Goal: Answer question/provide support

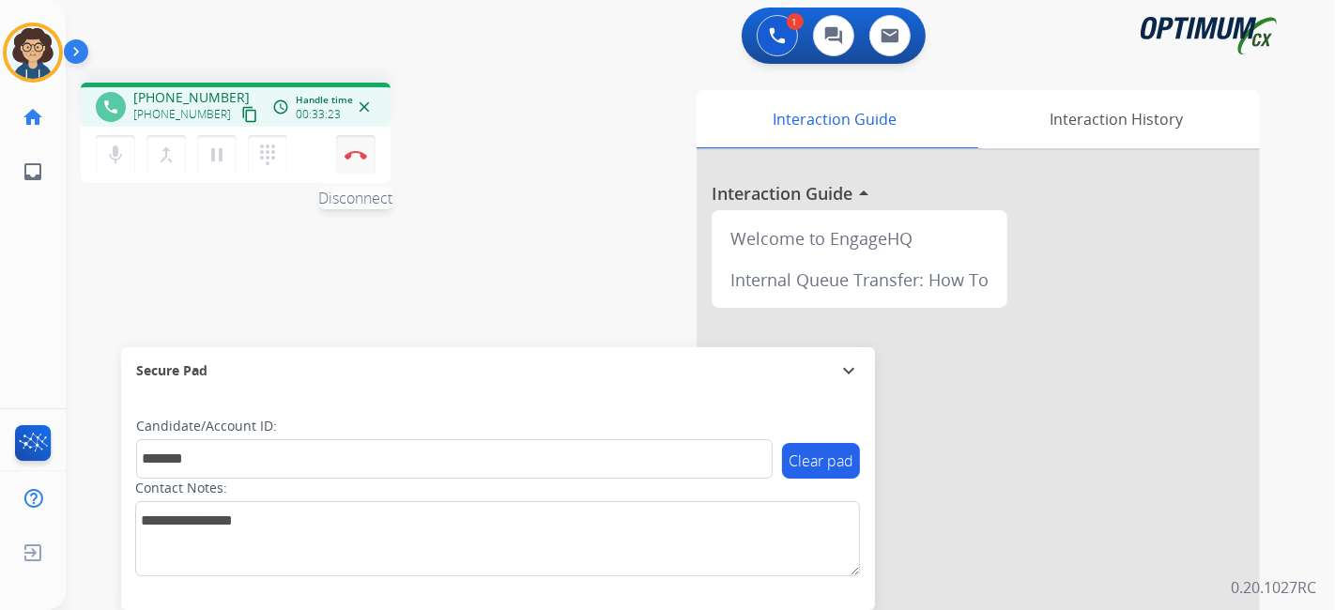
click at [367, 158] on button "Disconnect" at bounding box center [355, 154] width 39 height 39
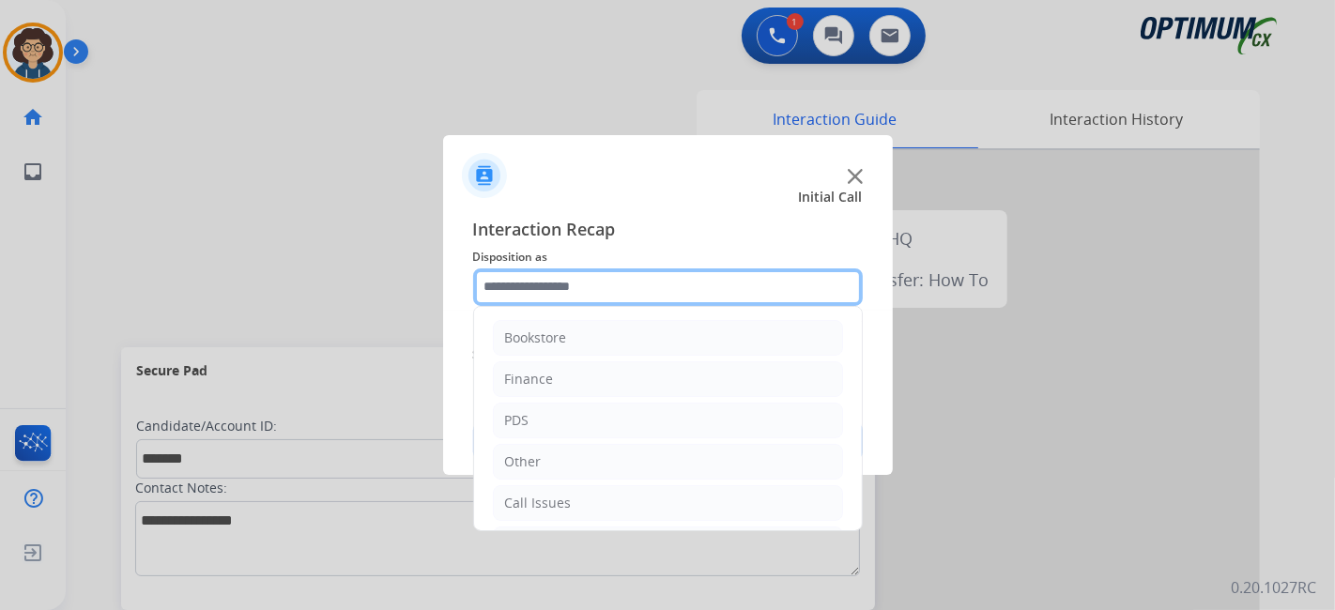
click at [673, 281] on input "text" at bounding box center [668, 288] width 390 height 38
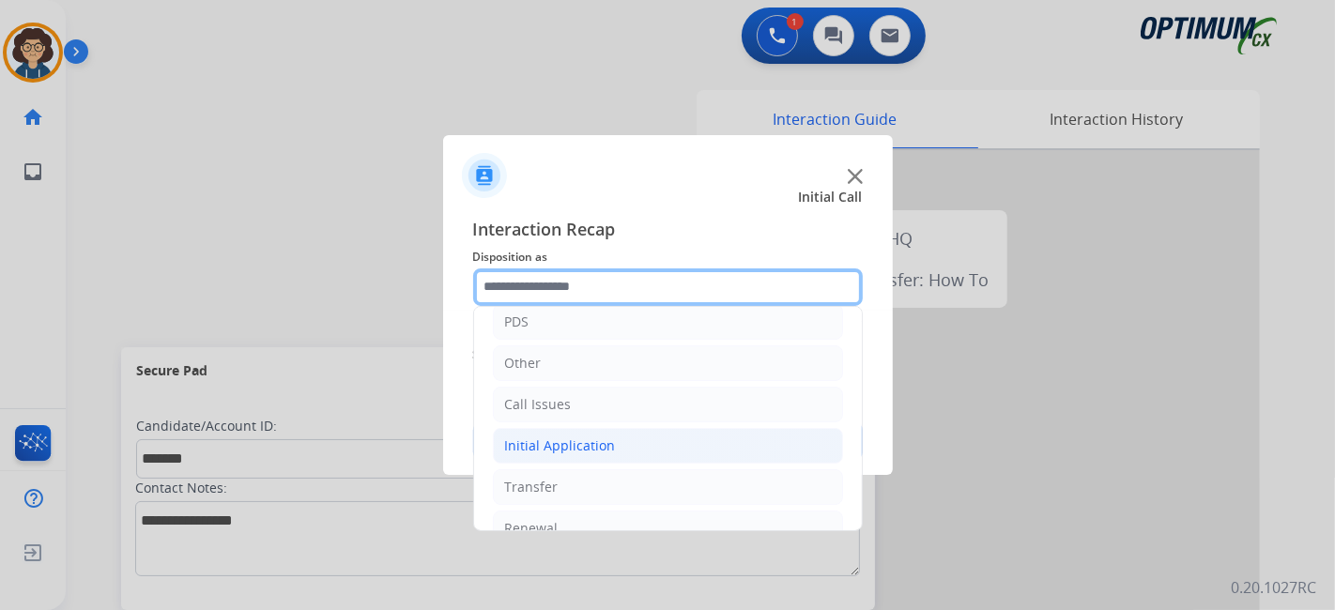
scroll to position [123, 0]
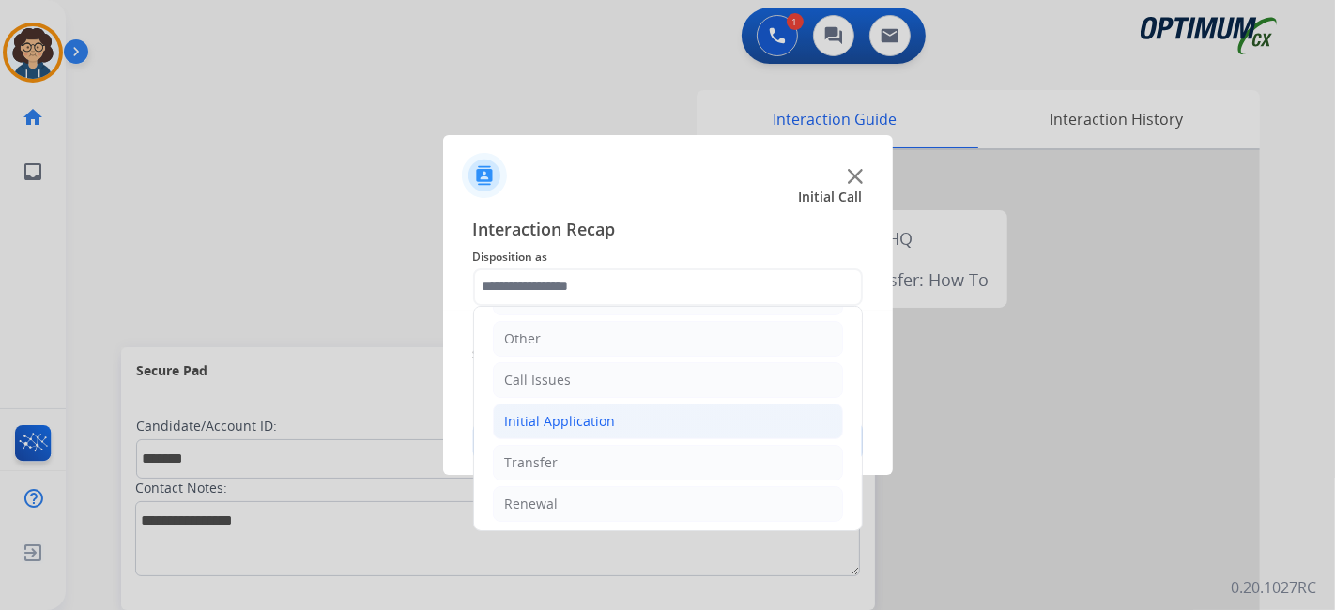
click at [701, 424] on li "Initial Application" at bounding box center [668, 422] width 350 height 36
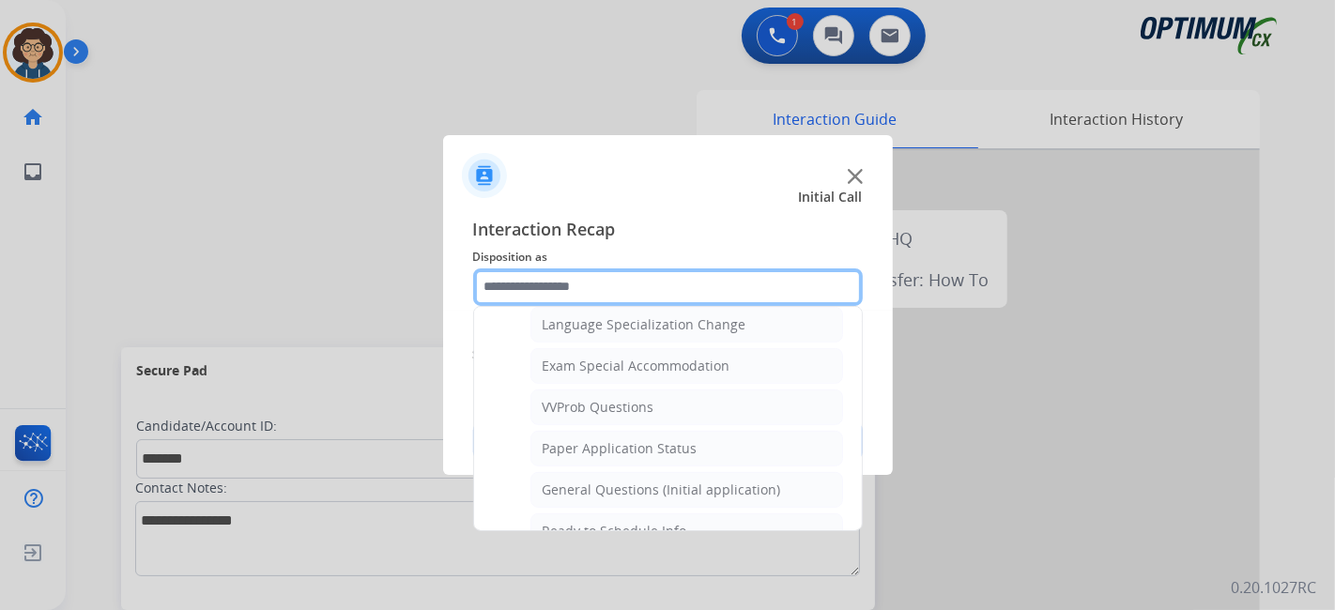
scroll to position [946, 0]
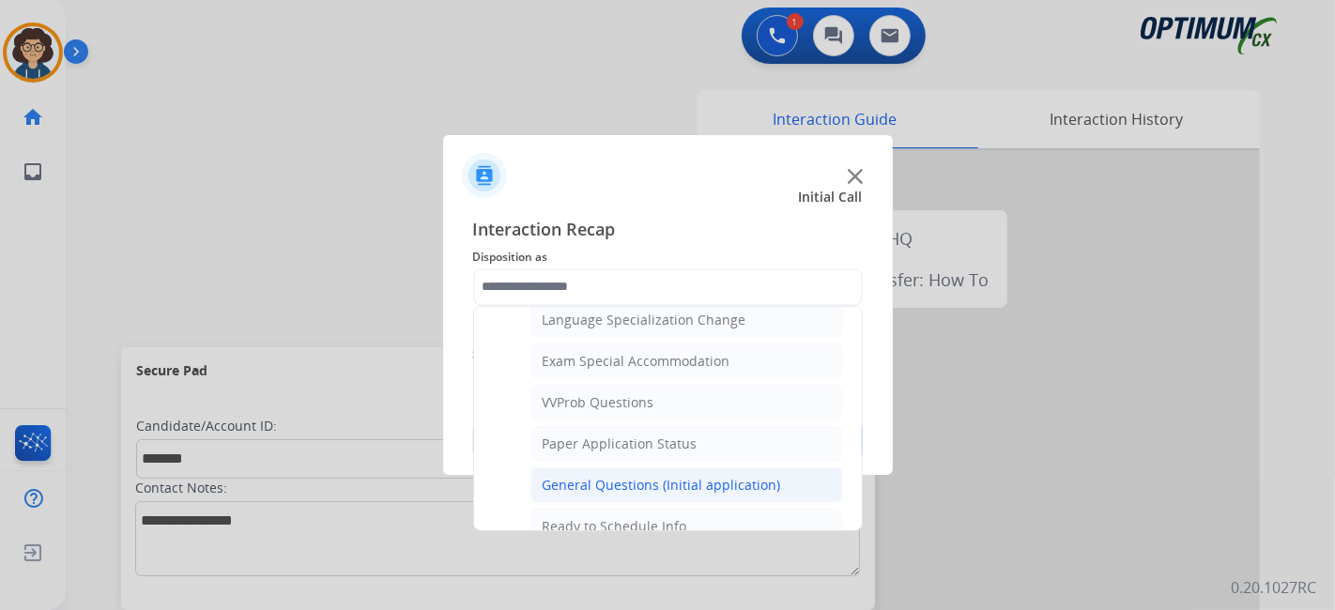
click at [753, 476] on div "General Questions (Initial application)" at bounding box center [662, 485] width 239 height 19
type input "**********"
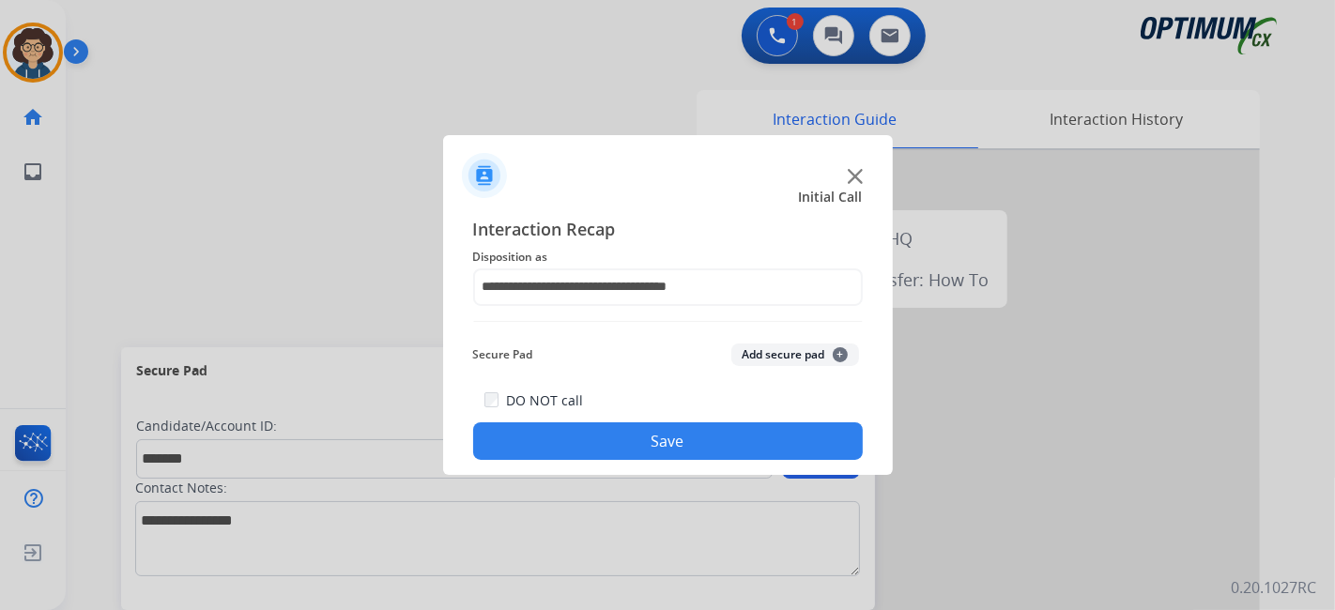
click at [799, 355] on button "Add secure pad +" at bounding box center [796, 355] width 128 height 23
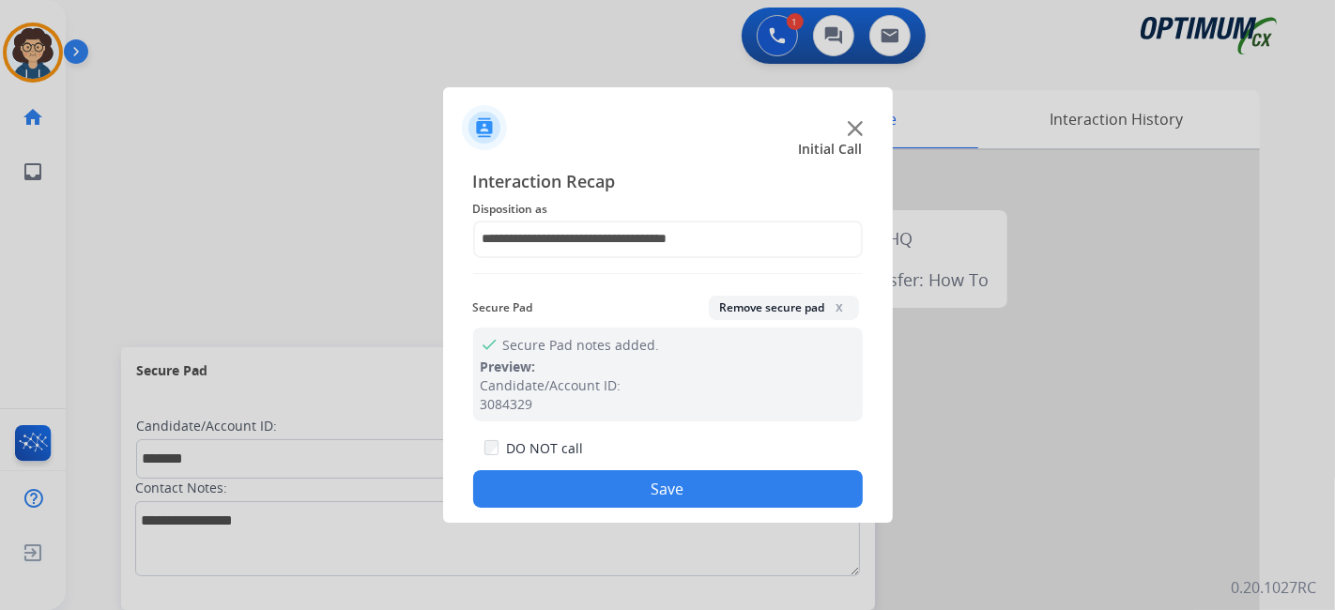
click at [705, 502] on button "Save" at bounding box center [668, 489] width 390 height 38
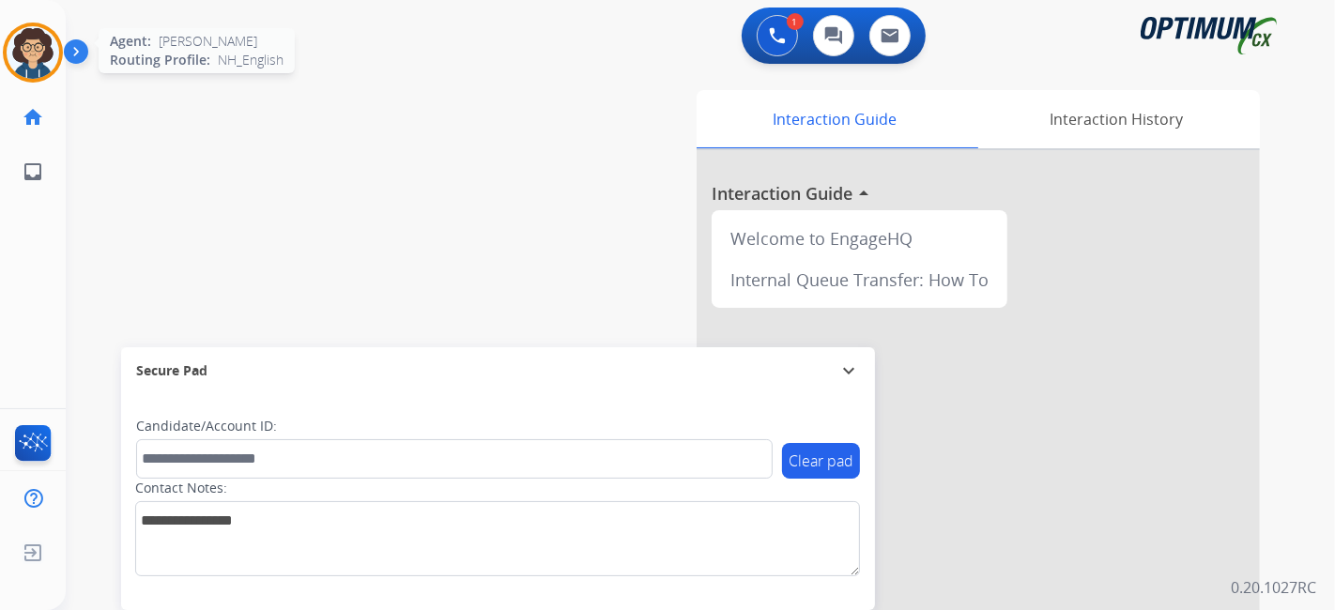
click at [20, 68] on img at bounding box center [33, 52] width 53 height 53
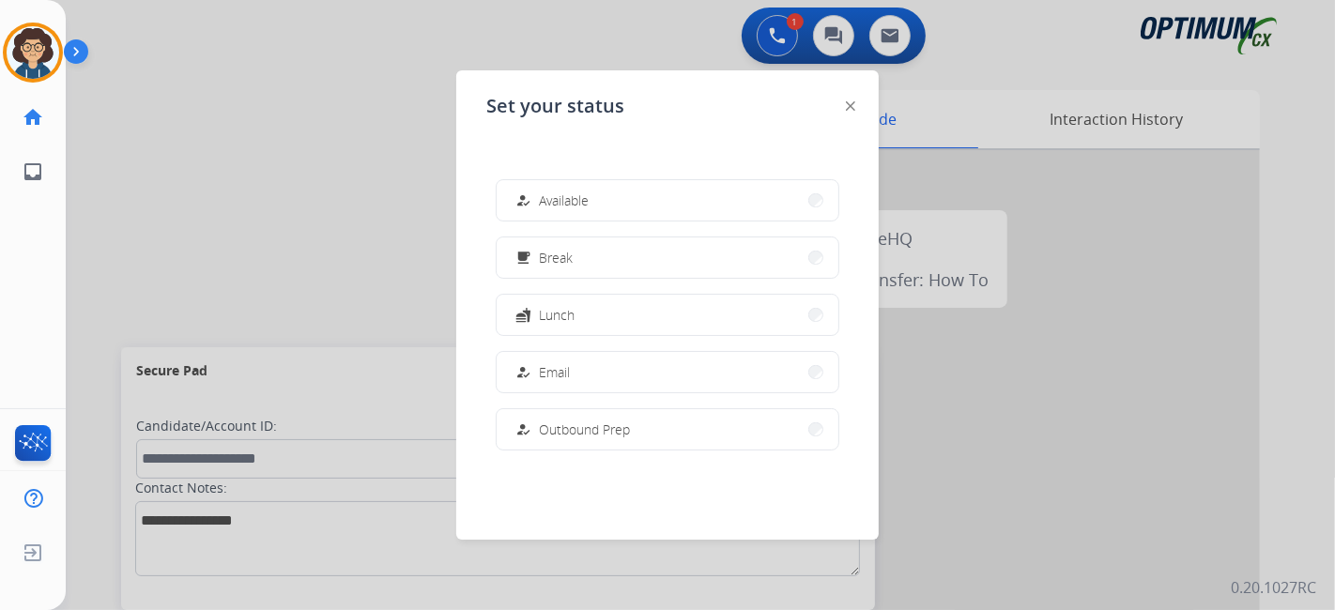
click at [681, 282] on div "how_to_reg Available free_breakfast Break fastfood Lunch how_to_reg Email how_t…" at bounding box center [667, 314] width 362 height 301
click at [697, 267] on button "free_breakfast Break" at bounding box center [668, 258] width 342 height 40
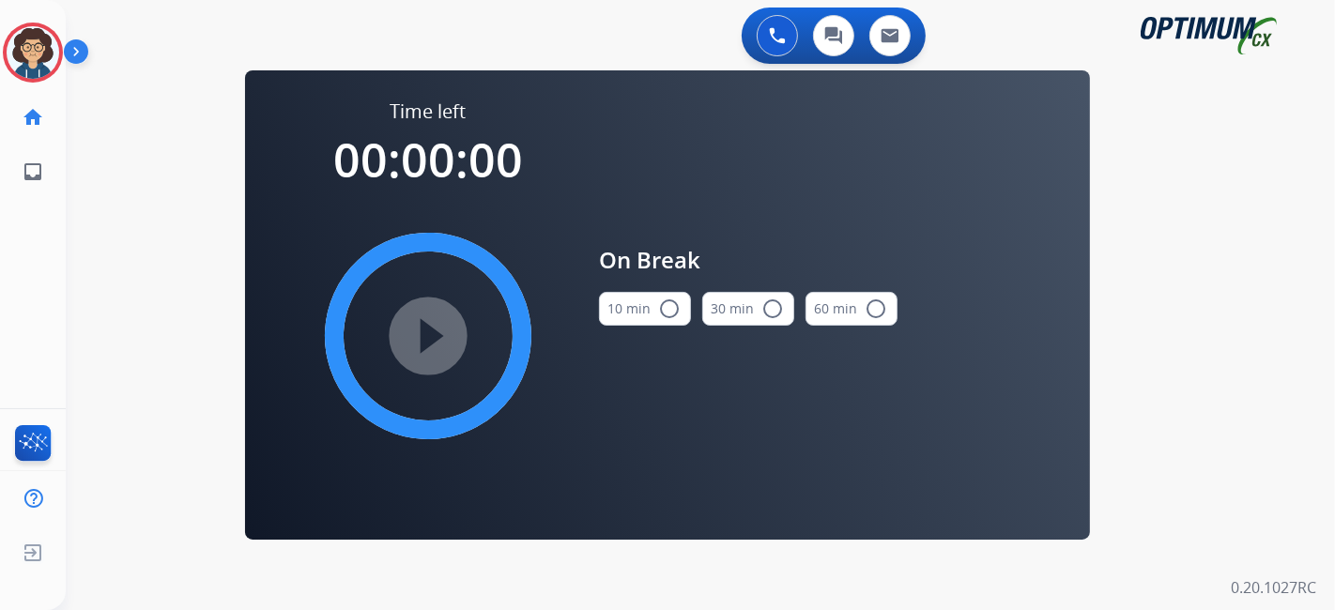
click at [667, 312] on mat-icon "radio_button_unchecked" at bounding box center [669, 309] width 23 height 23
click at [439, 332] on mat-icon "play_circle_filled" at bounding box center [428, 336] width 23 height 23
drag, startPoint x: 1334, startPoint y: 449, endPoint x: 1049, endPoint y: 367, distance: 296.9
click at [1334, 449] on div "0 Voice Interactions 0 Chat Interactions 0 Email Interactions swap_horiz Break …" at bounding box center [701, 305] width 1270 height 610
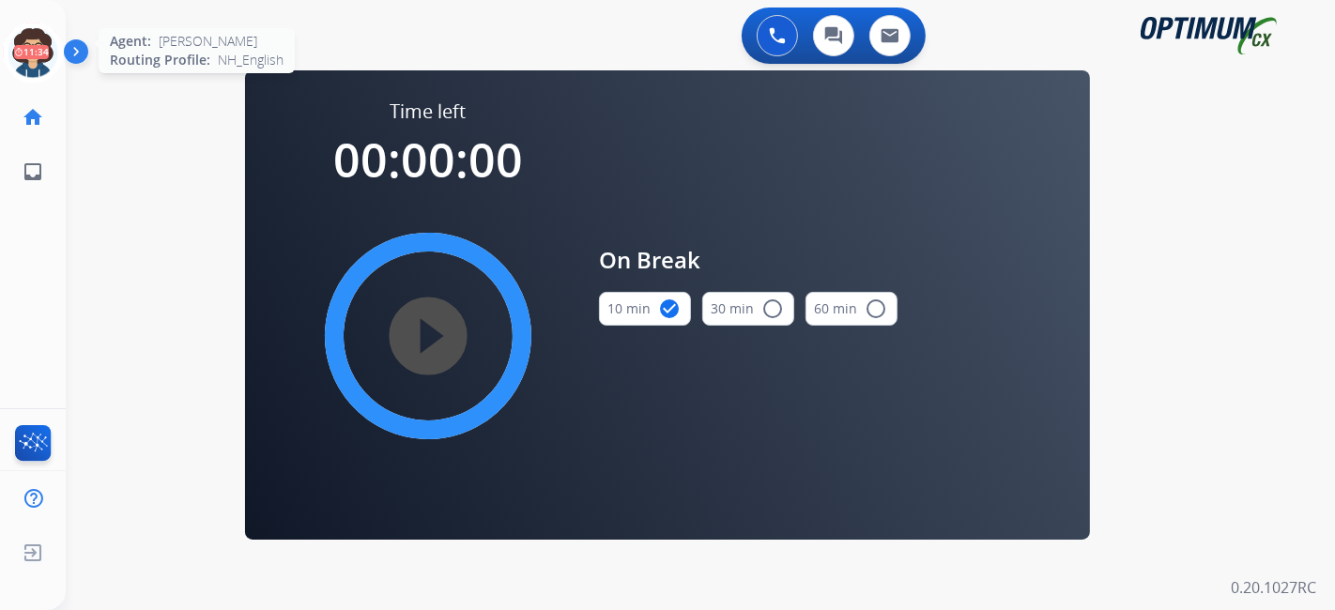
click at [27, 39] on icon at bounding box center [33, 53] width 61 height 61
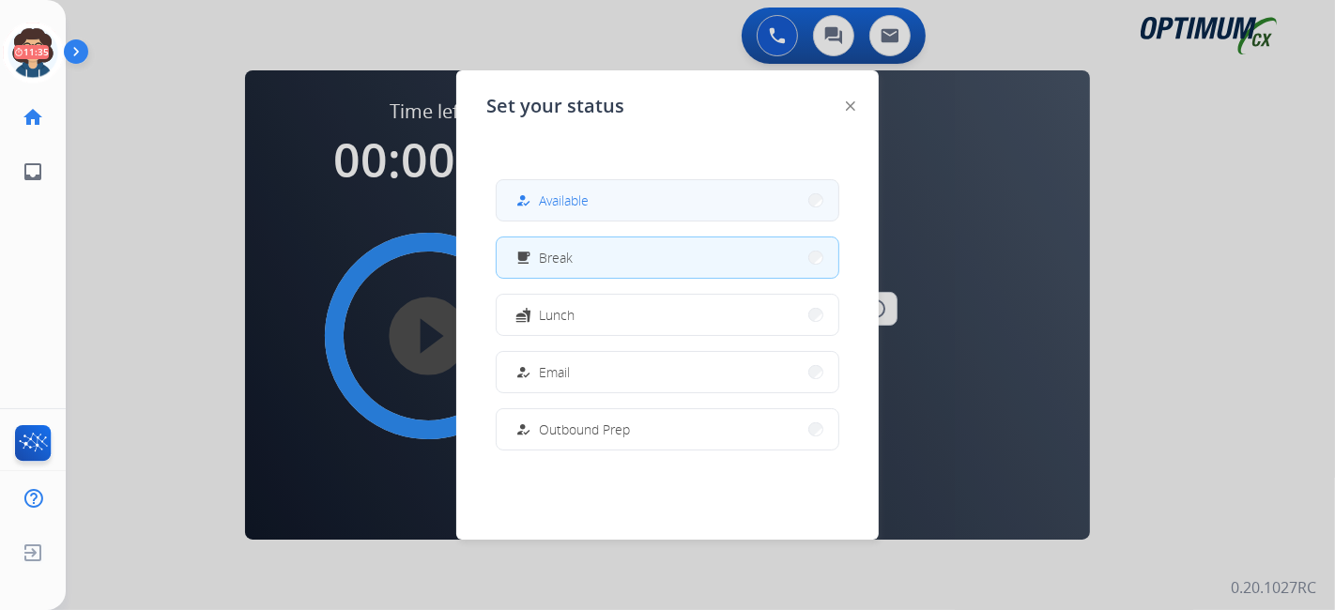
click at [628, 193] on button "how_to_reg Available" at bounding box center [668, 200] width 342 height 40
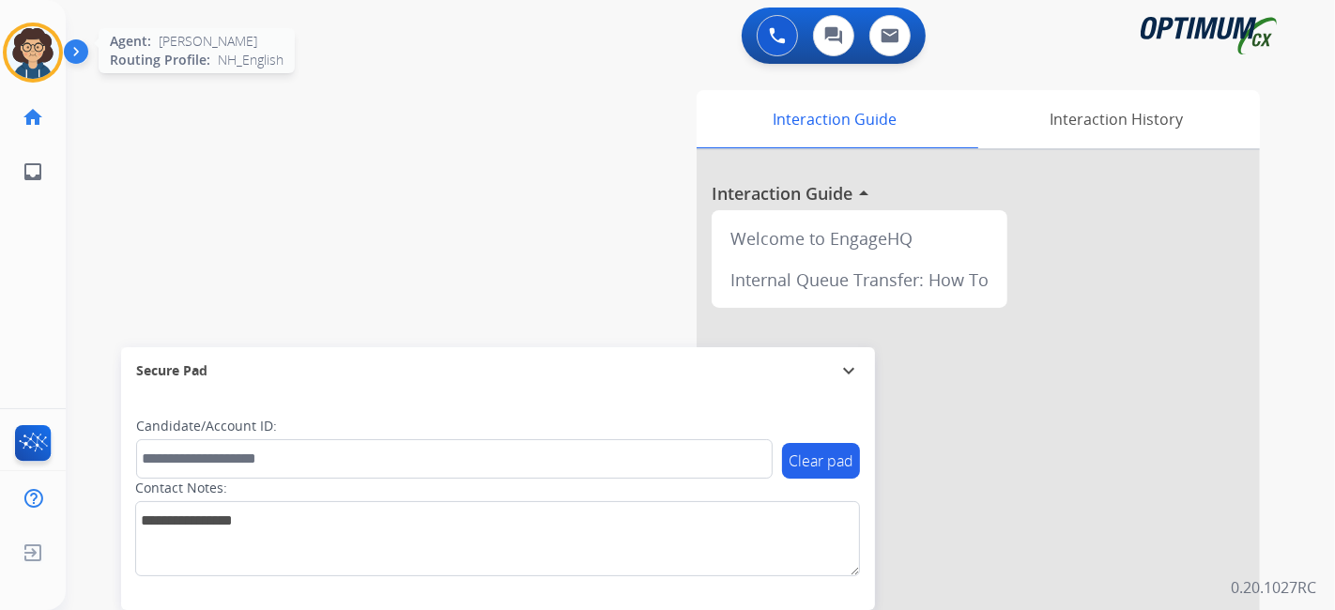
click at [33, 57] on img at bounding box center [33, 52] width 53 height 53
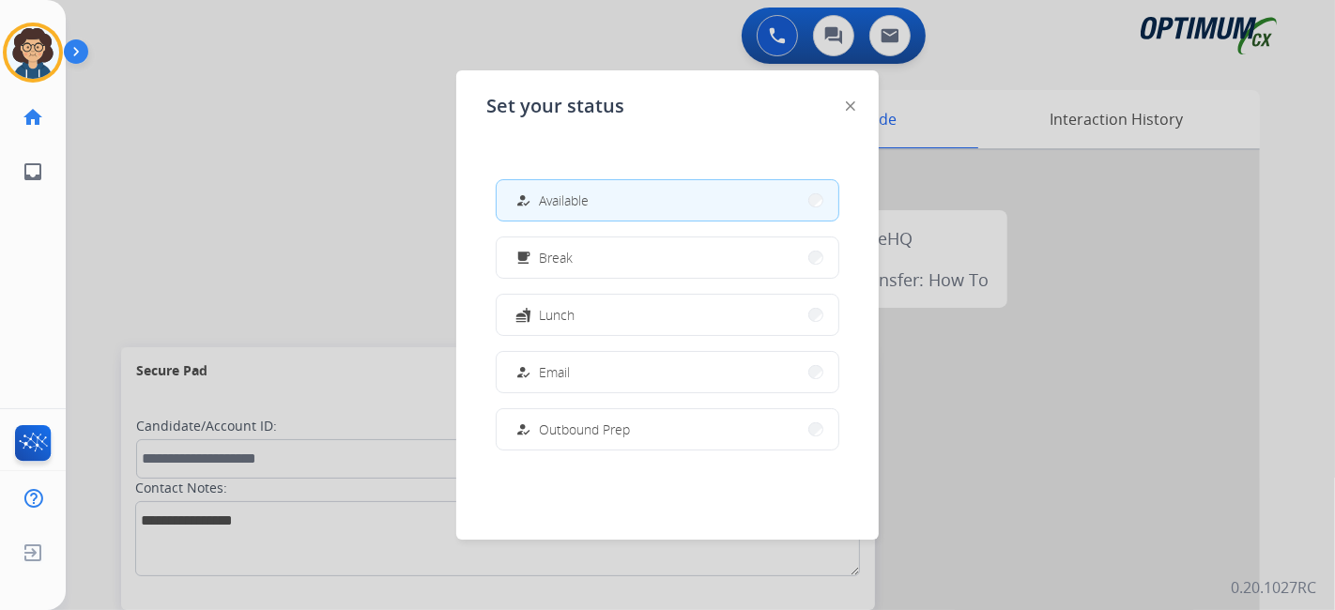
click at [292, 216] on div at bounding box center [667, 305] width 1335 height 610
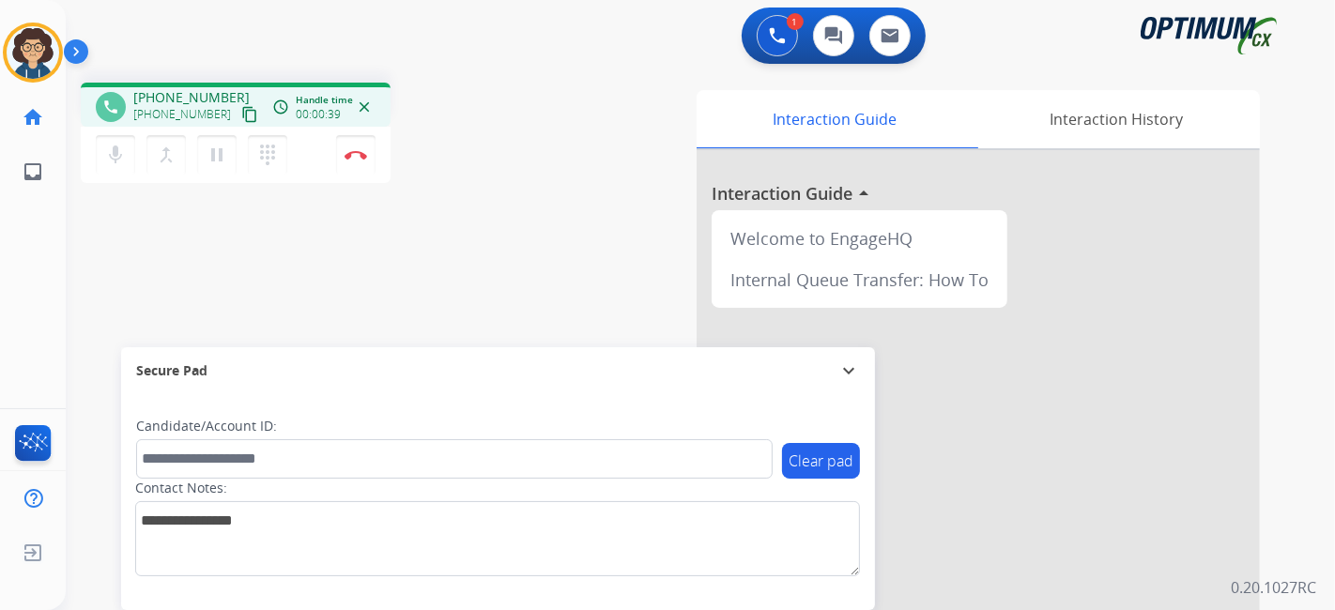
click at [239, 115] on button "content_copy" at bounding box center [250, 114] width 23 height 23
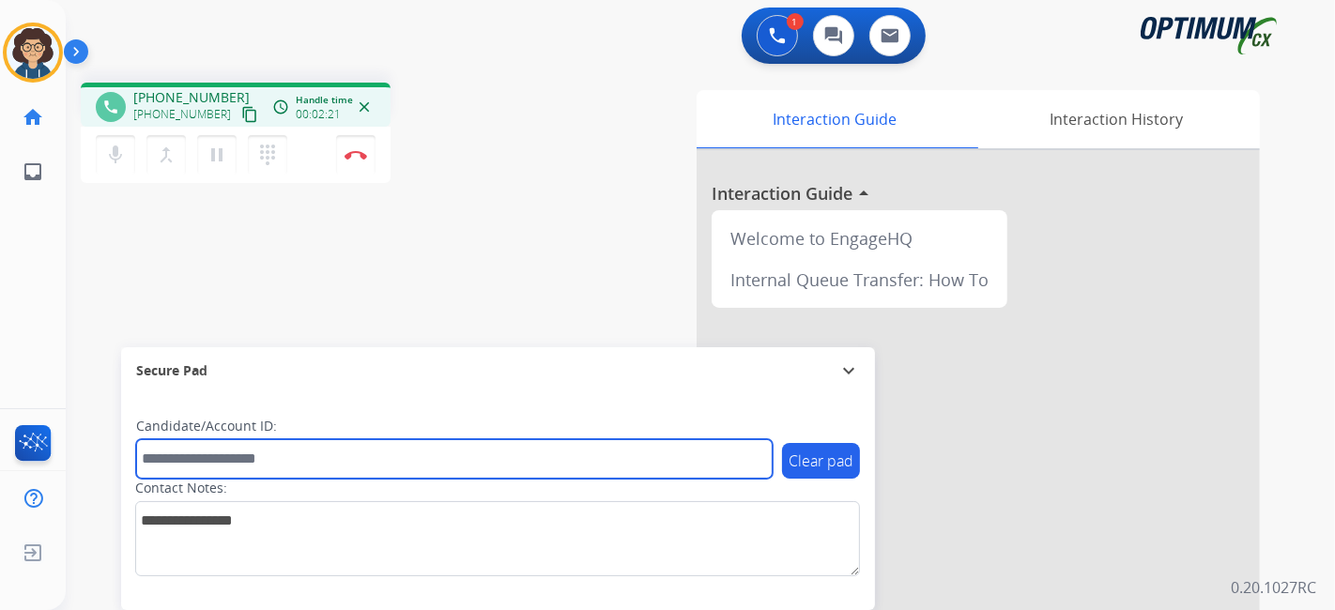
click at [378, 461] on input "text" at bounding box center [454, 458] width 637 height 39
paste input "*******"
type input "*******"
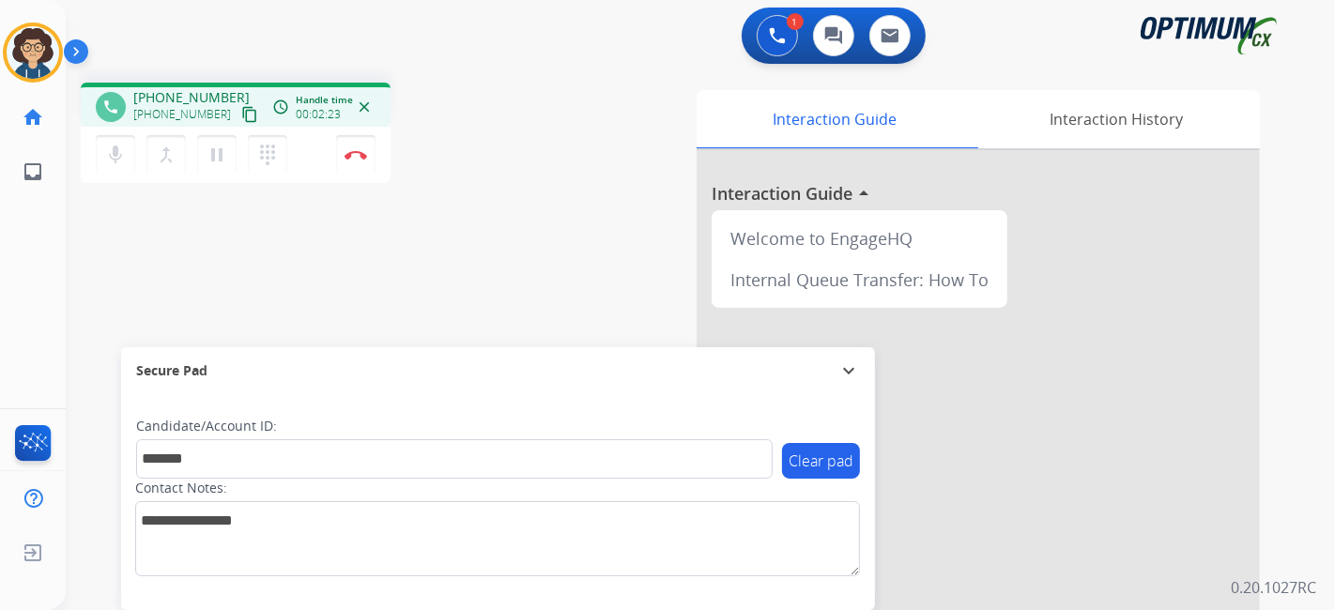
drag, startPoint x: 332, startPoint y: 156, endPoint x: 342, endPoint y: 155, distance: 9.4
click at [334, 156] on div "mic Mute merge_type Bridge pause Hold dialpad Dialpad Disconnect" at bounding box center [236, 155] width 310 height 56
click at [351, 155] on img at bounding box center [356, 154] width 23 height 9
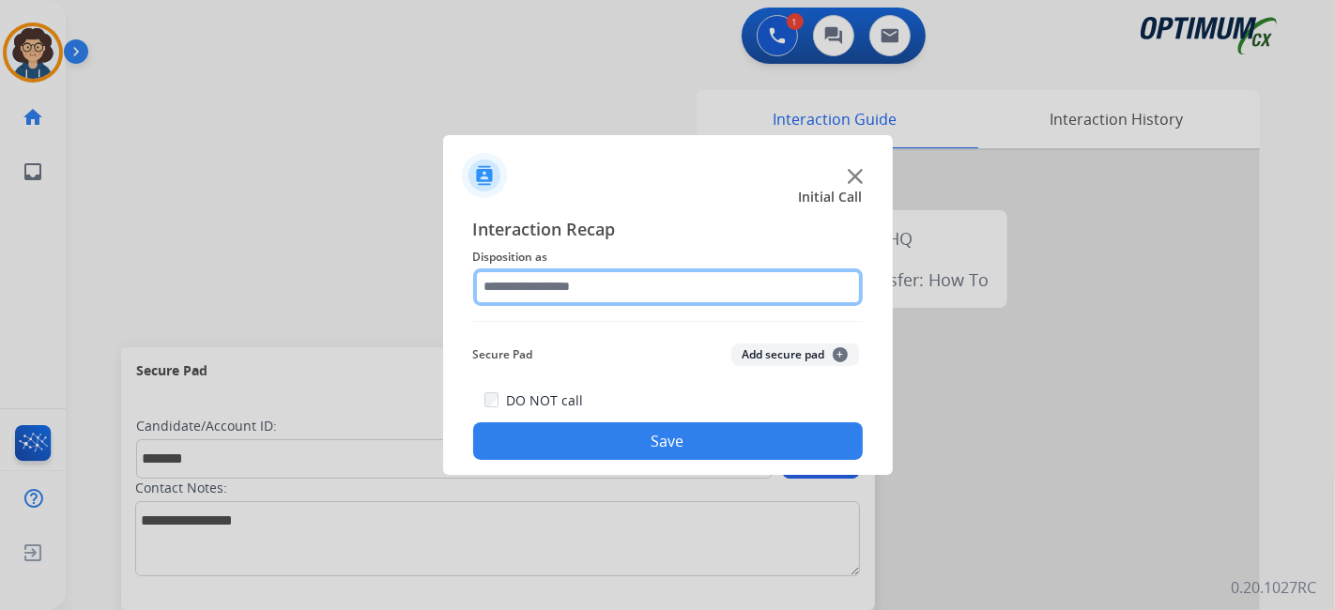
click at [652, 282] on input "text" at bounding box center [668, 288] width 390 height 38
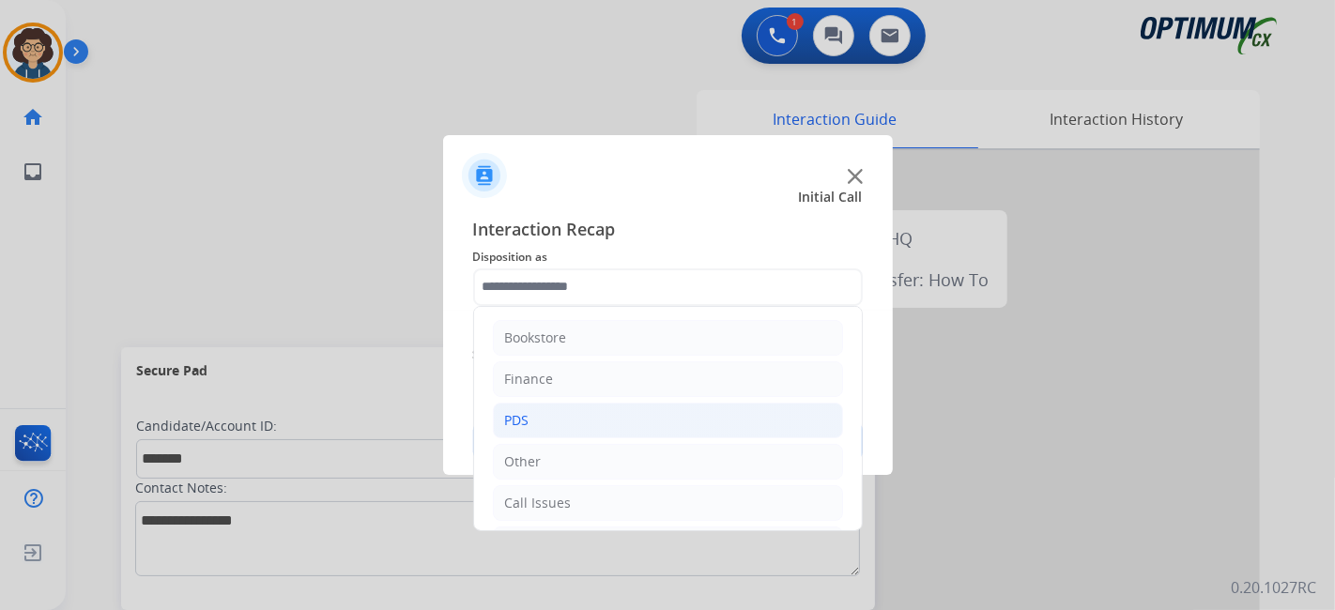
click at [635, 416] on li "PDS" at bounding box center [668, 421] width 350 height 36
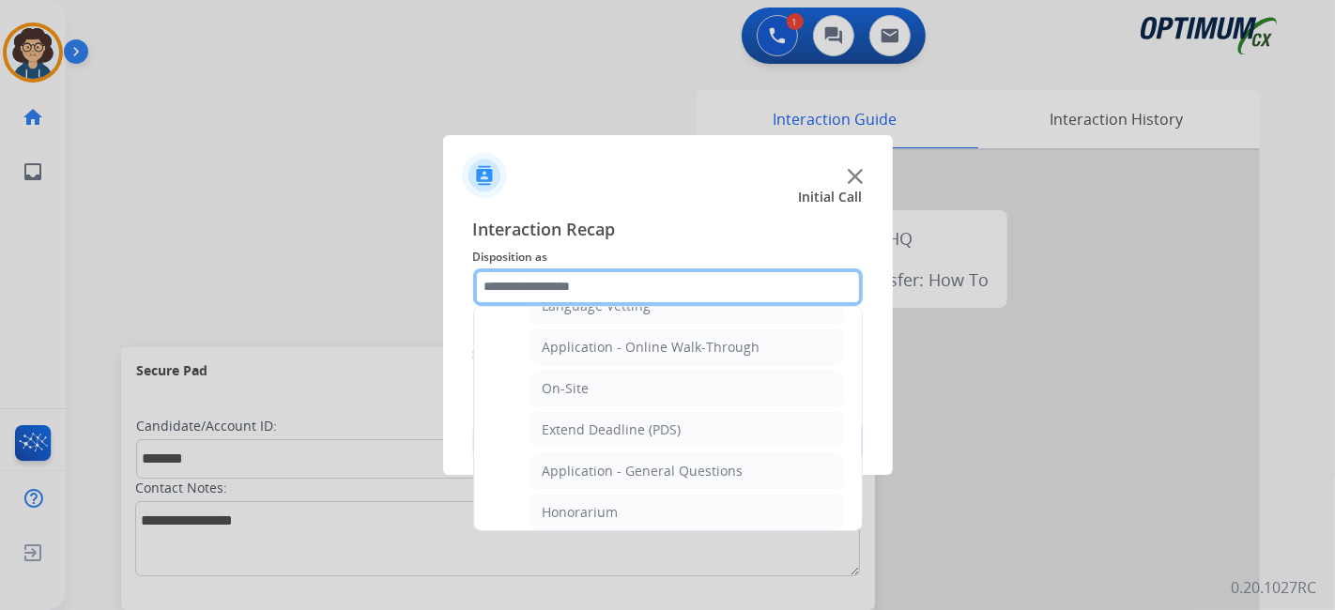
scroll to position [457, 0]
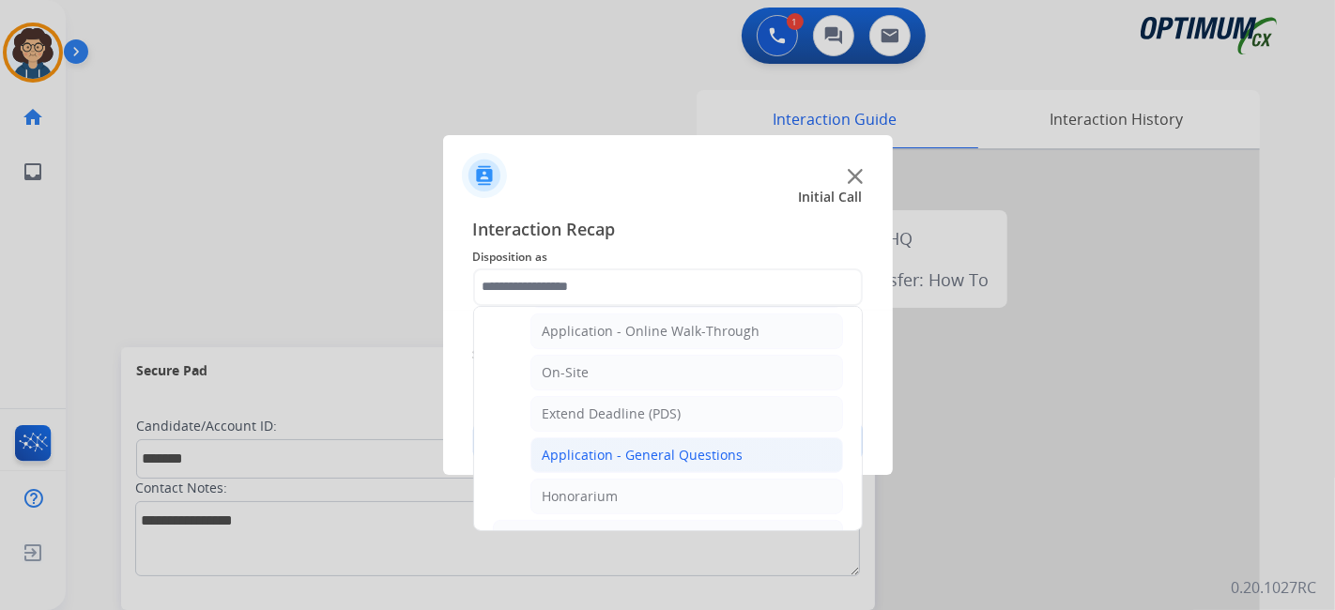
click at [766, 445] on li "Application - General Questions" at bounding box center [687, 456] width 313 height 36
type input "**********"
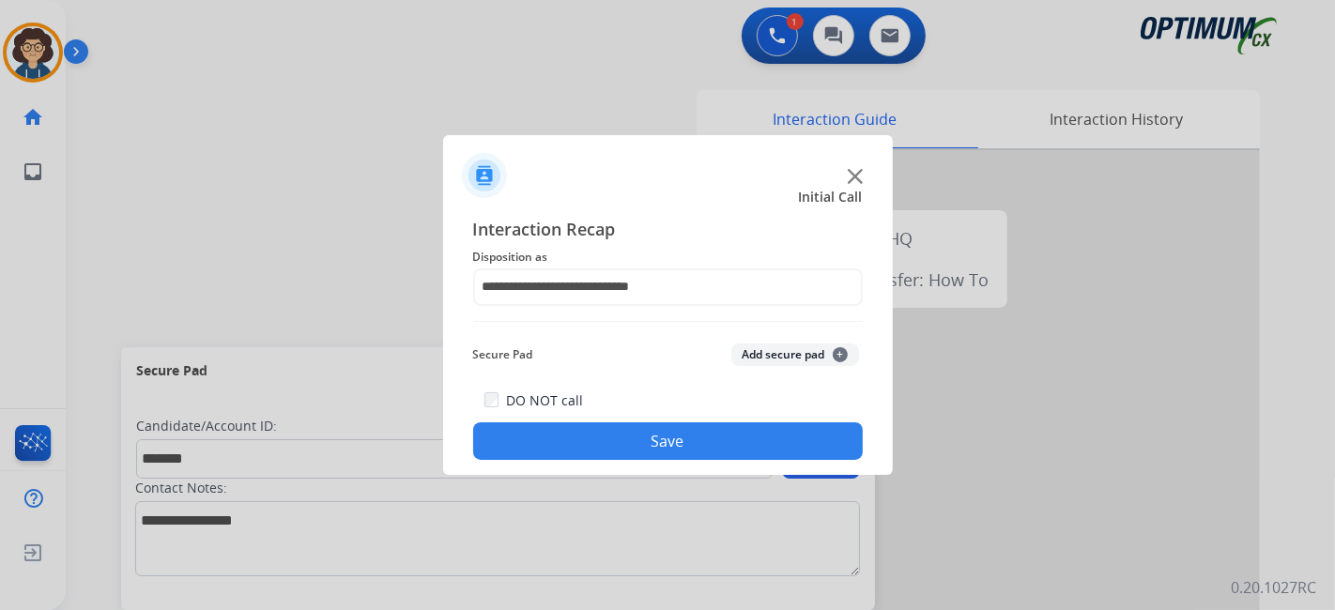
click at [782, 366] on div "Secure Pad Add secure pad +" at bounding box center [668, 355] width 390 height 38
click at [785, 360] on button "Add secure pad +" at bounding box center [796, 355] width 128 height 23
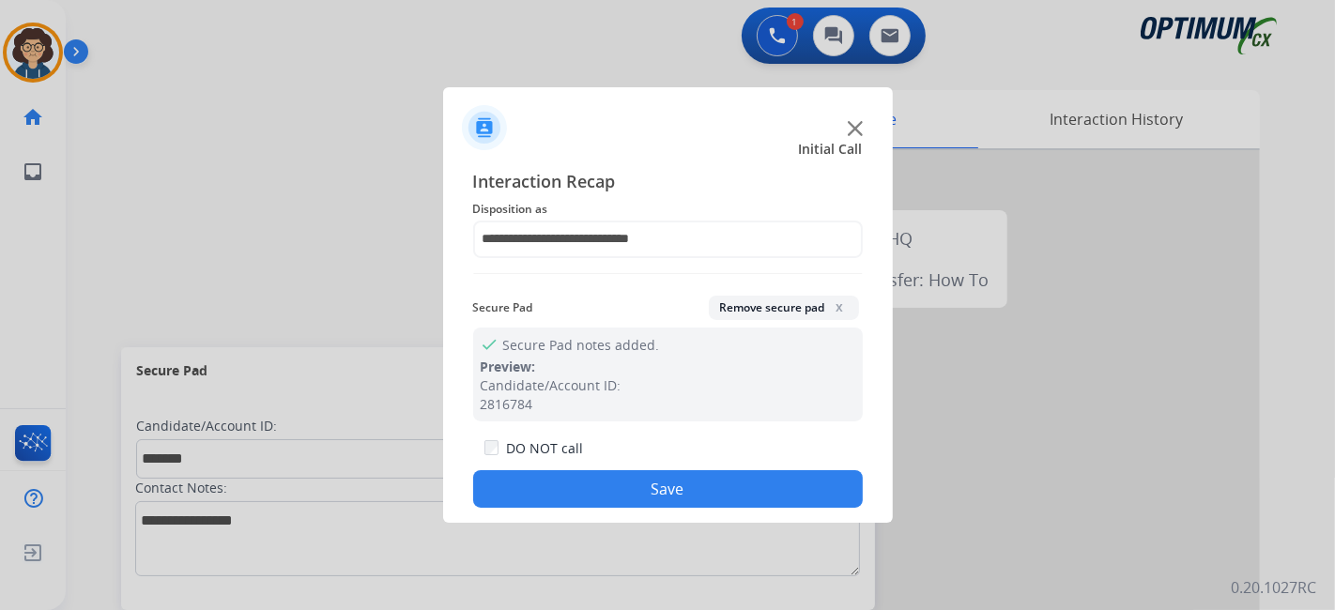
click at [718, 476] on button "Save" at bounding box center [668, 489] width 390 height 38
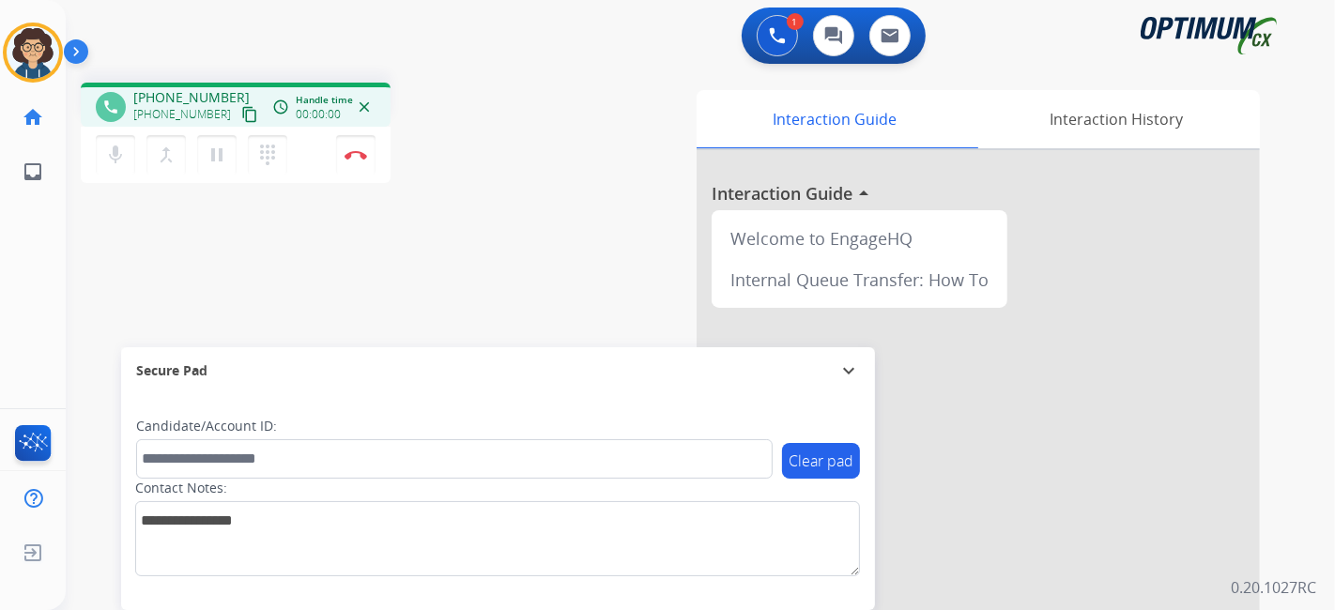
click at [239, 123] on button "content_copy" at bounding box center [250, 114] width 23 height 23
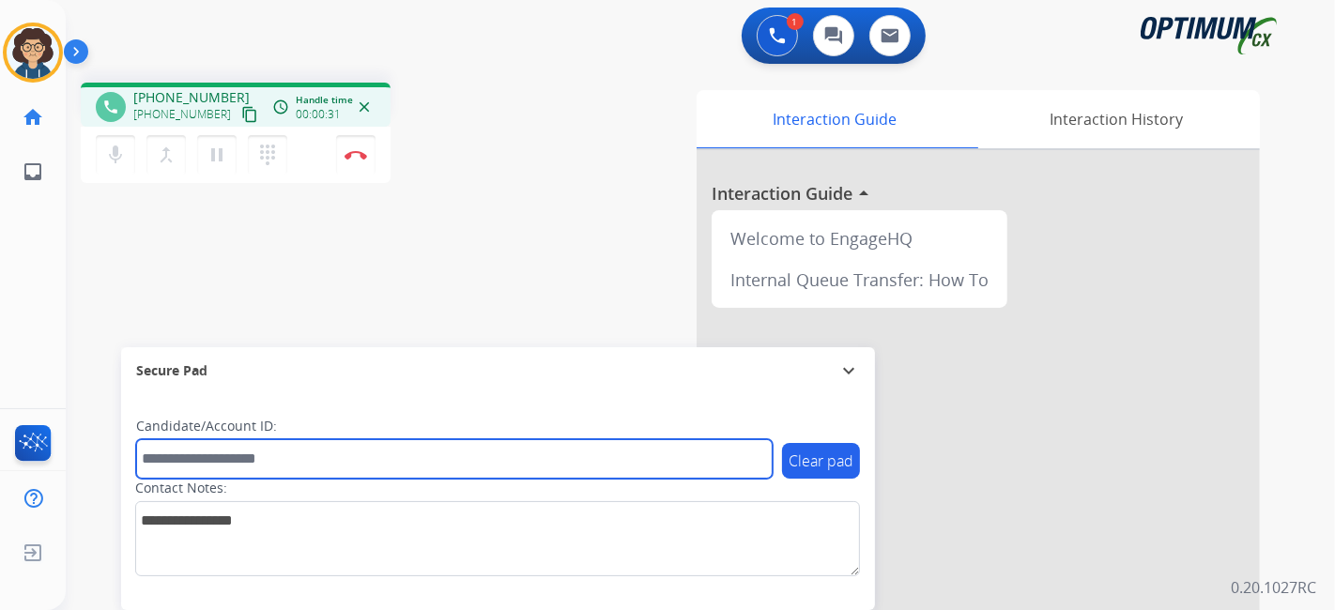
click at [287, 448] on input "text" at bounding box center [454, 458] width 637 height 39
paste input "*******"
click at [147, 461] on input "*******" at bounding box center [454, 458] width 637 height 39
type input "*******"
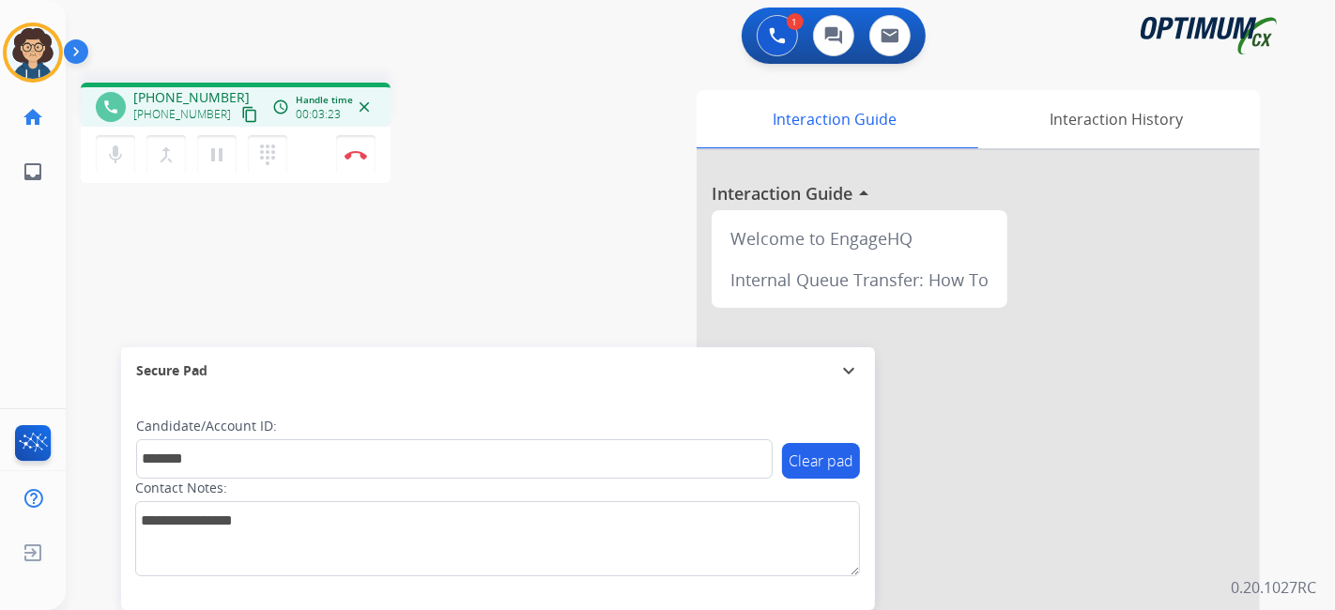
click at [508, 200] on div "phone [PHONE_NUMBER] [PHONE_NUMBER] content_copy access_time Call metrics Queue…" at bounding box center [678, 459] width 1225 height 783
click at [361, 151] on img at bounding box center [356, 154] width 23 height 9
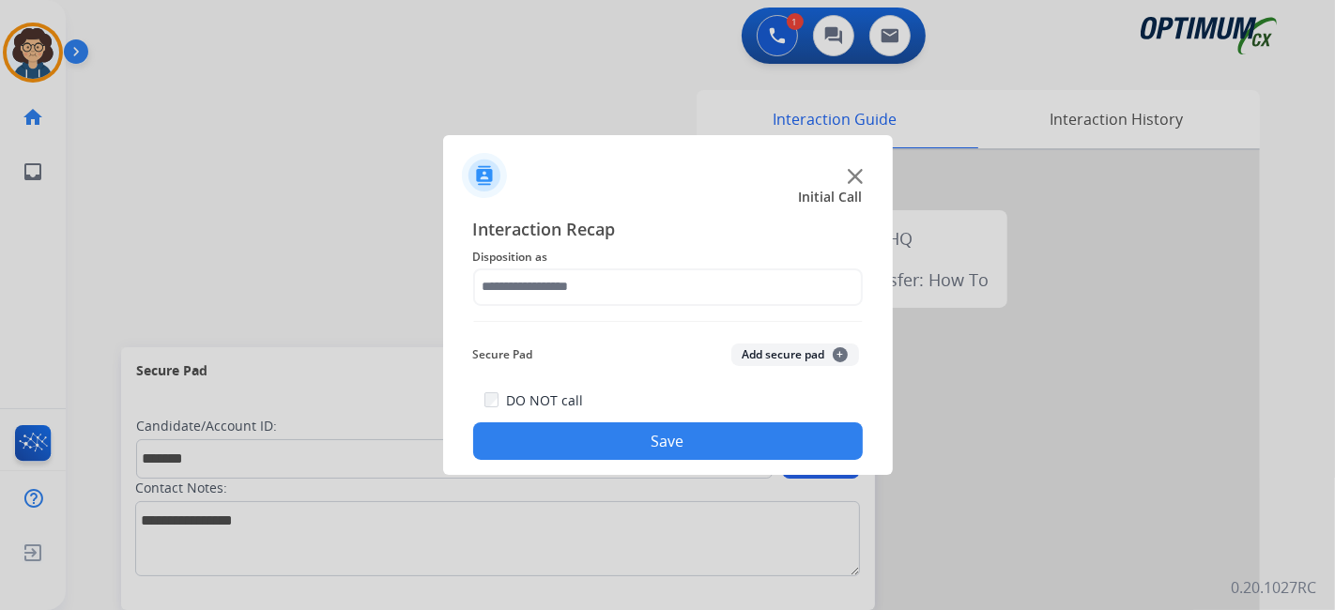
click at [625, 267] on span "Disposition as" at bounding box center [668, 257] width 390 height 23
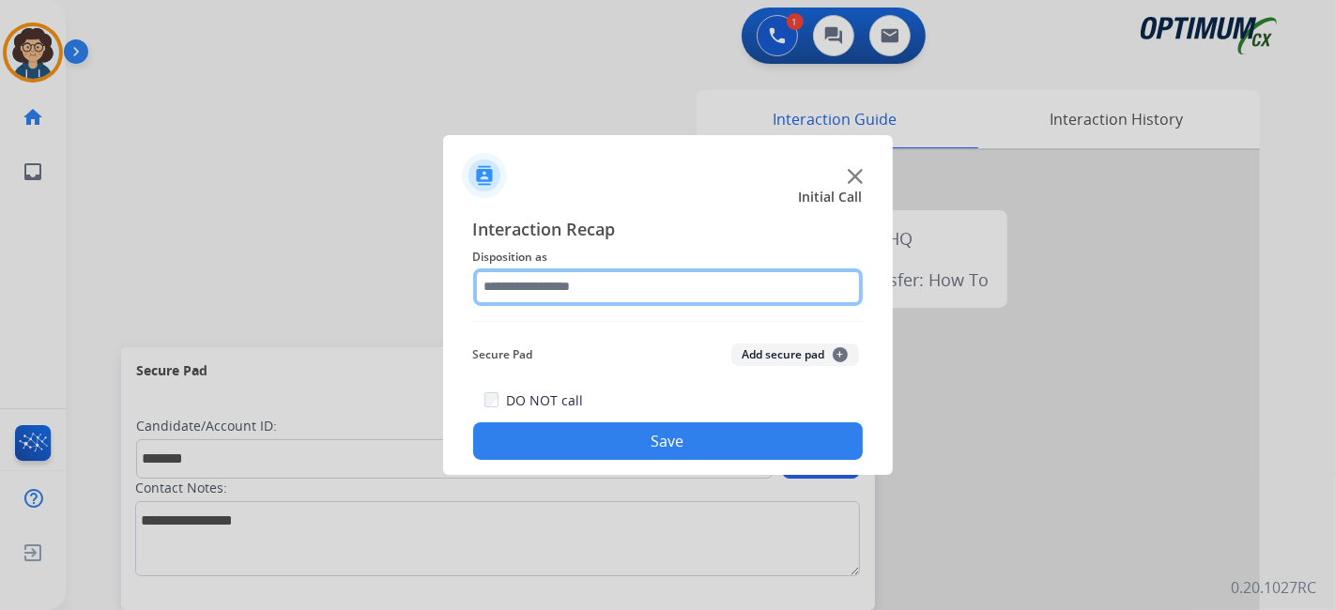
click at [624, 285] on input "text" at bounding box center [668, 288] width 390 height 38
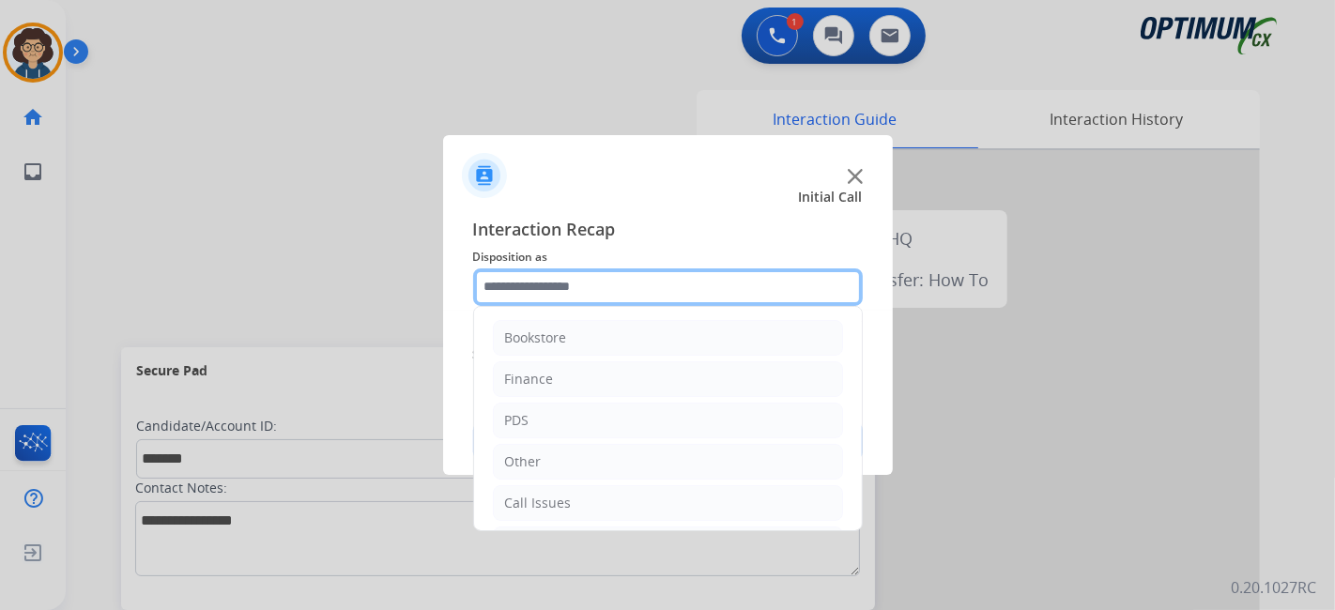
scroll to position [123, 0]
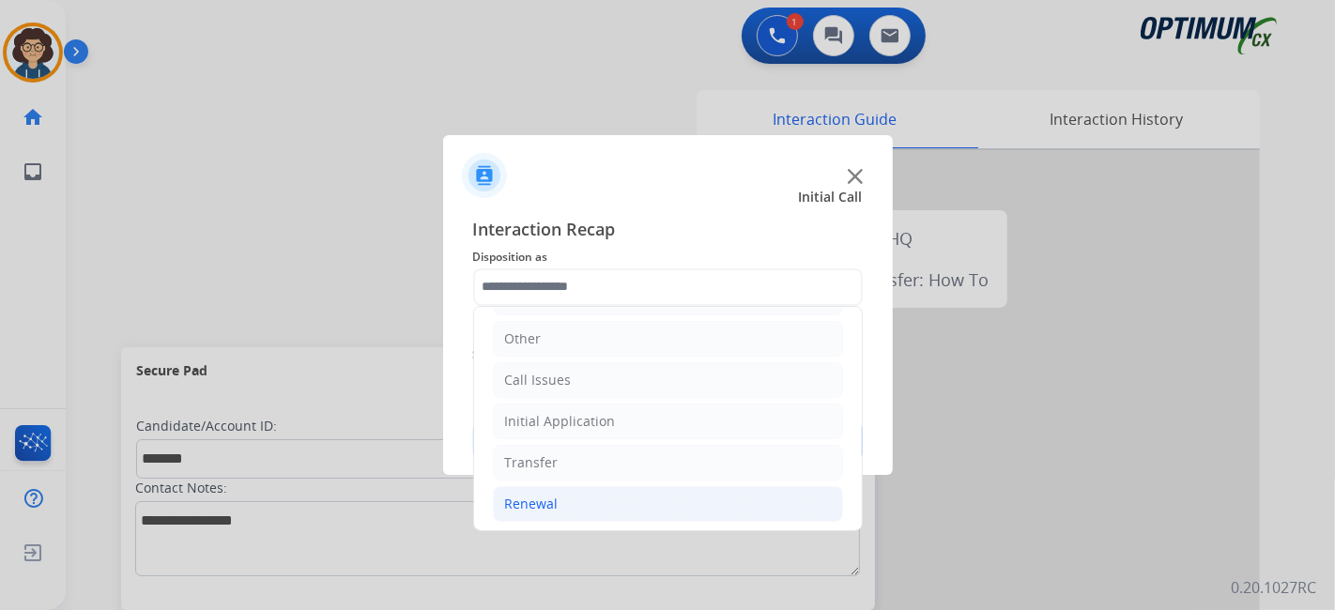
drag, startPoint x: 599, startPoint y: 524, endPoint x: 603, endPoint y: 499, distance: 25.6
click at [599, 522] on ul "Bookstore Finance PDS Other Call Issues Initial Application Transfer Renewal" at bounding box center [668, 359] width 388 height 351
click at [603, 495] on li "Renewal" at bounding box center [668, 504] width 350 height 36
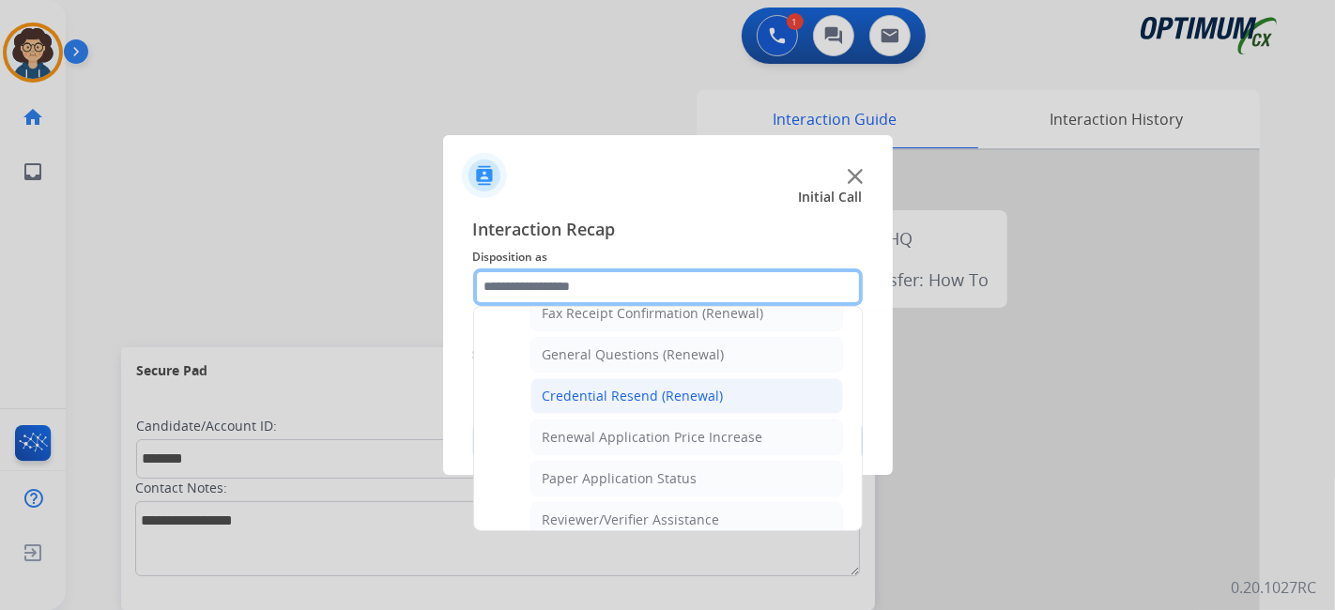
scroll to position [536, 0]
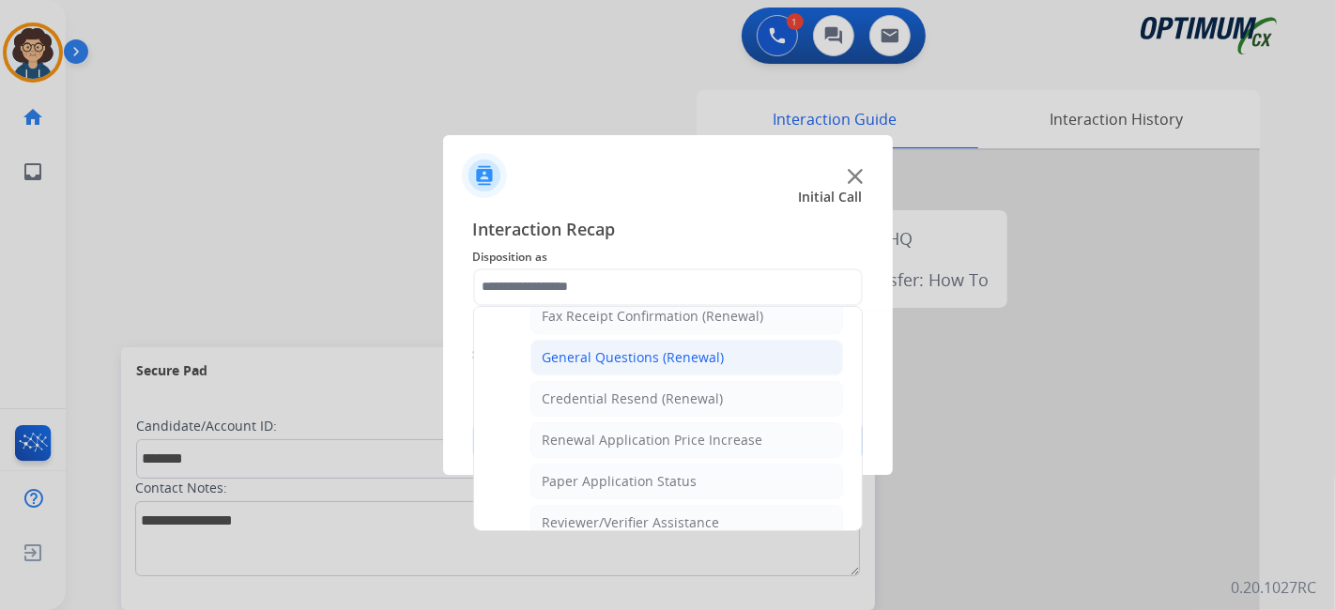
click at [709, 348] on div "General Questions (Renewal)" at bounding box center [634, 357] width 182 height 19
type input "**********"
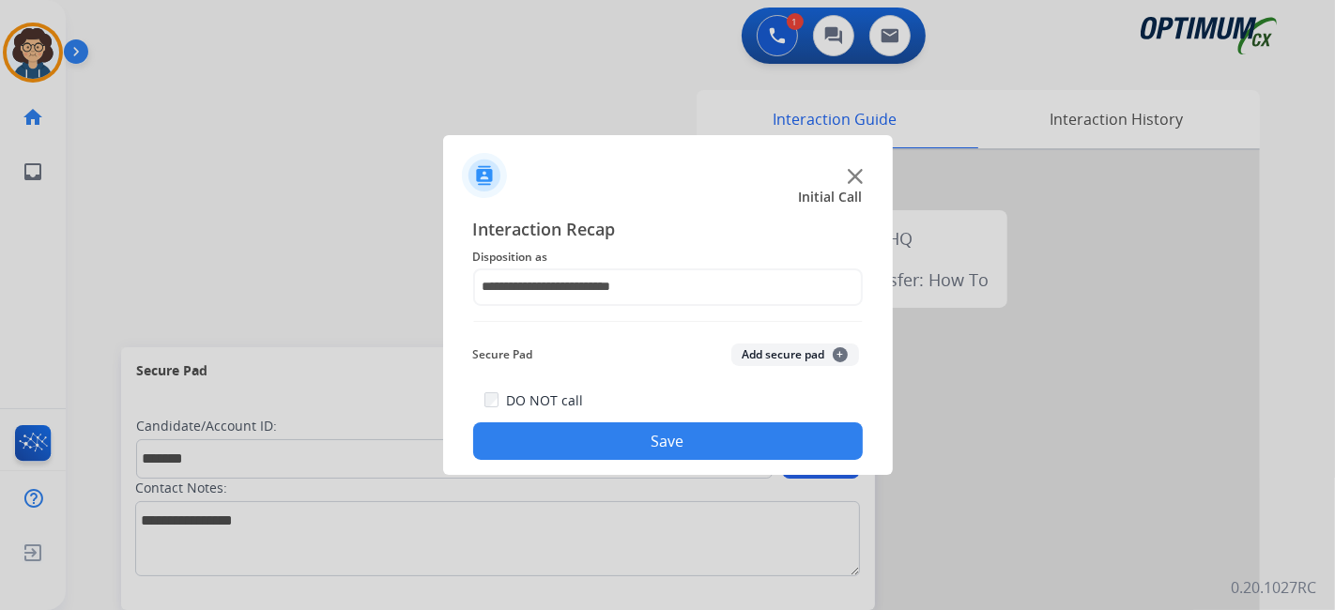
click at [750, 347] on button "Add secure pad +" at bounding box center [796, 355] width 128 height 23
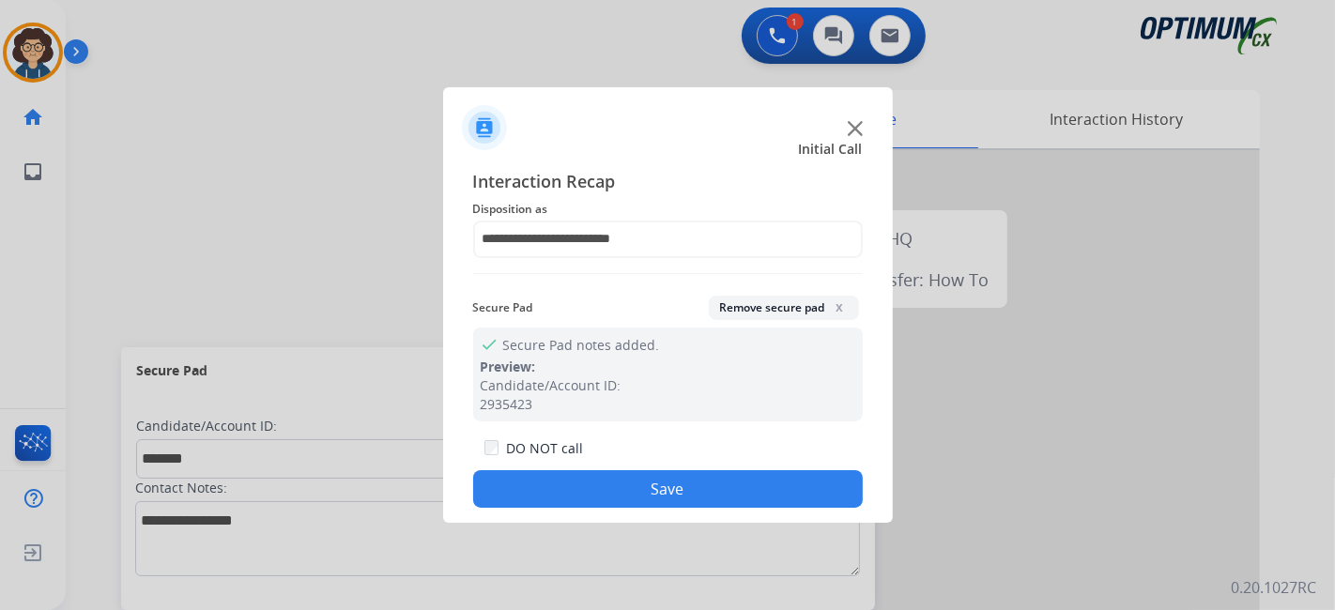
drag, startPoint x: 702, startPoint y: 481, endPoint x: 501, endPoint y: 49, distance: 476.4
click at [701, 480] on button "Save" at bounding box center [668, 489] width 390 height 38
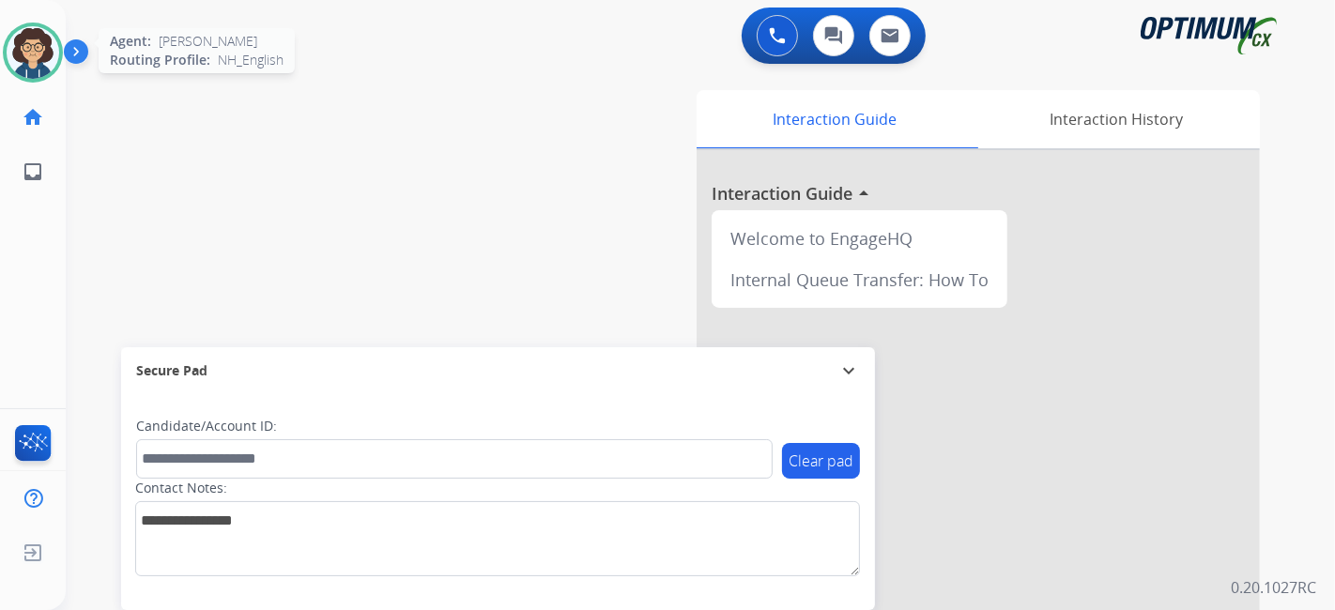
click at [26, 63] on img at bounding box center [33, 52] width 53 height 53
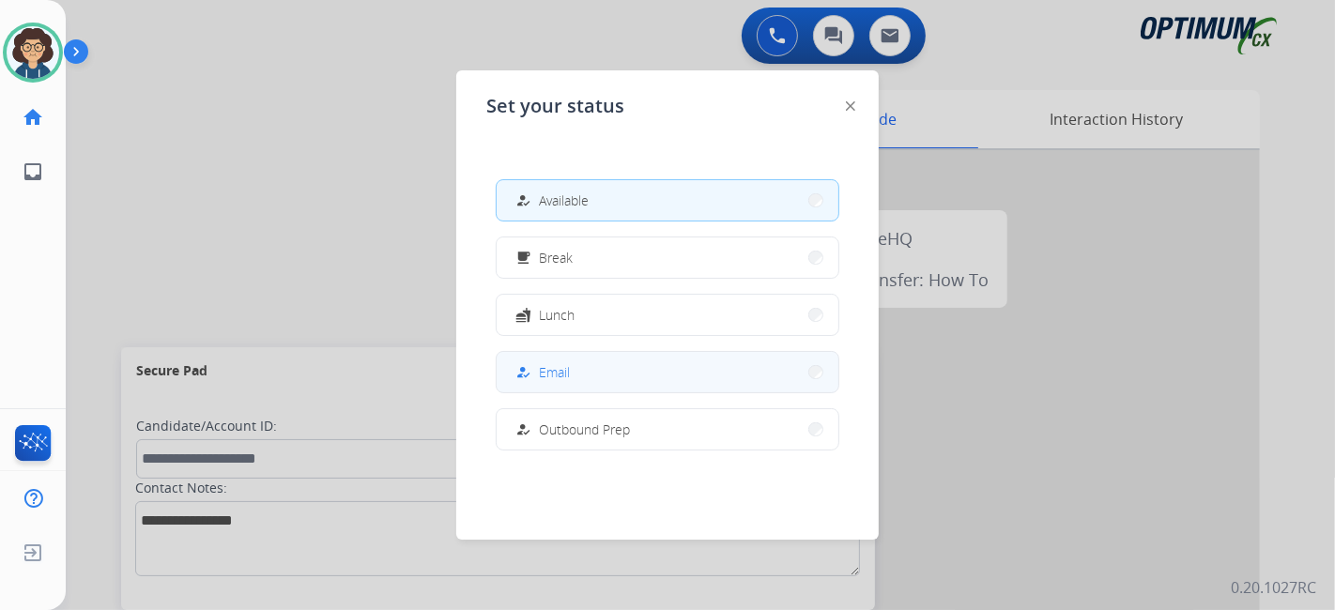
scroll to position [468, 0]
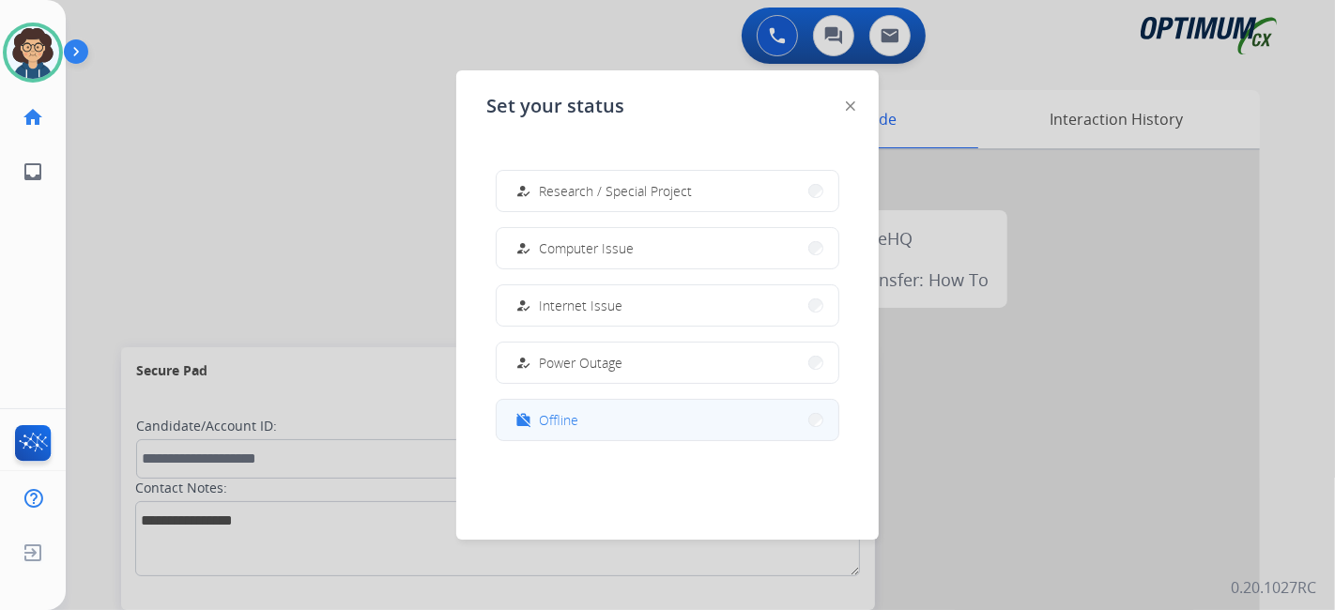
click at [652, 413] on button "work_off Offline" at bounding box center [668, 420] width 342 height 40
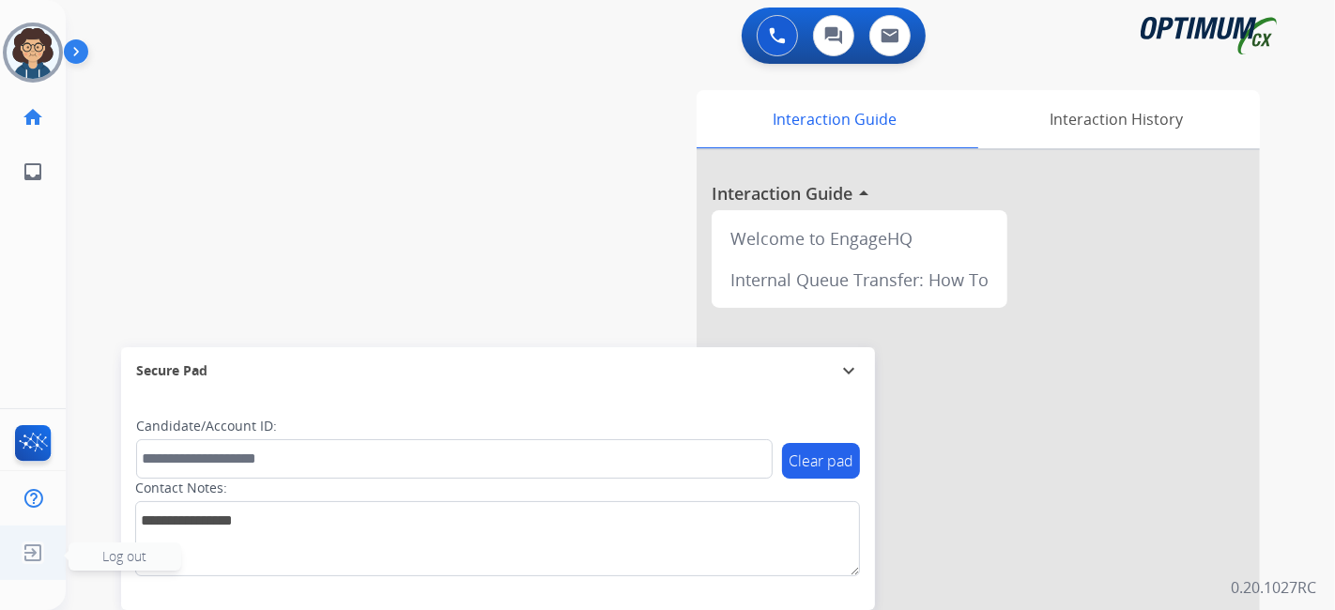
click at [44, 560] on img at bounding box center [33, 553] width 34 height 36
